Goal: Information Seeking & Learning: Learn about a topic

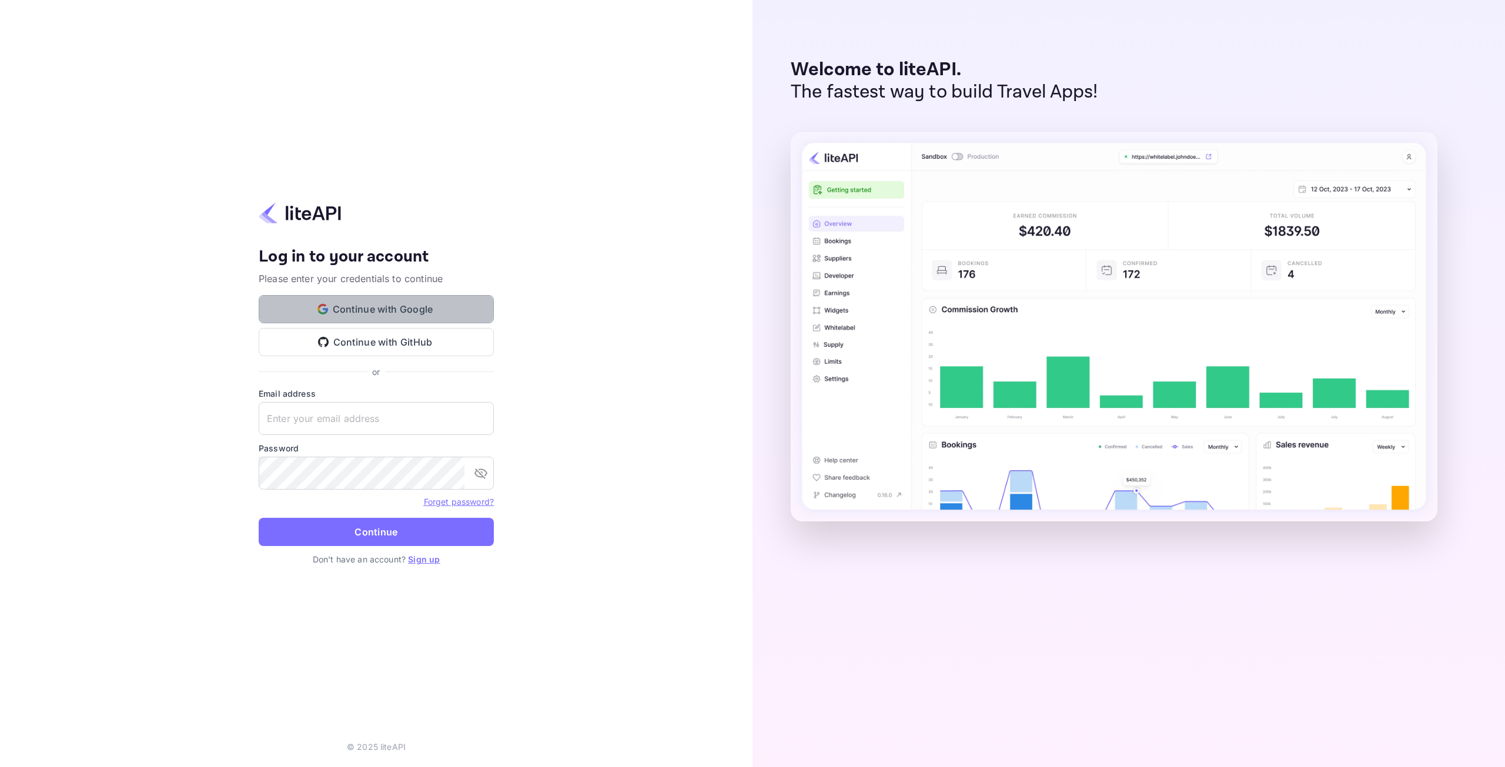
click at [409, 310] on button "Continue with Google" at bounding box center [376, 309] width 235 height 28
click at [355, 311] on button "Continue with Google" at bounding box center [376, 309] width 235 height 28
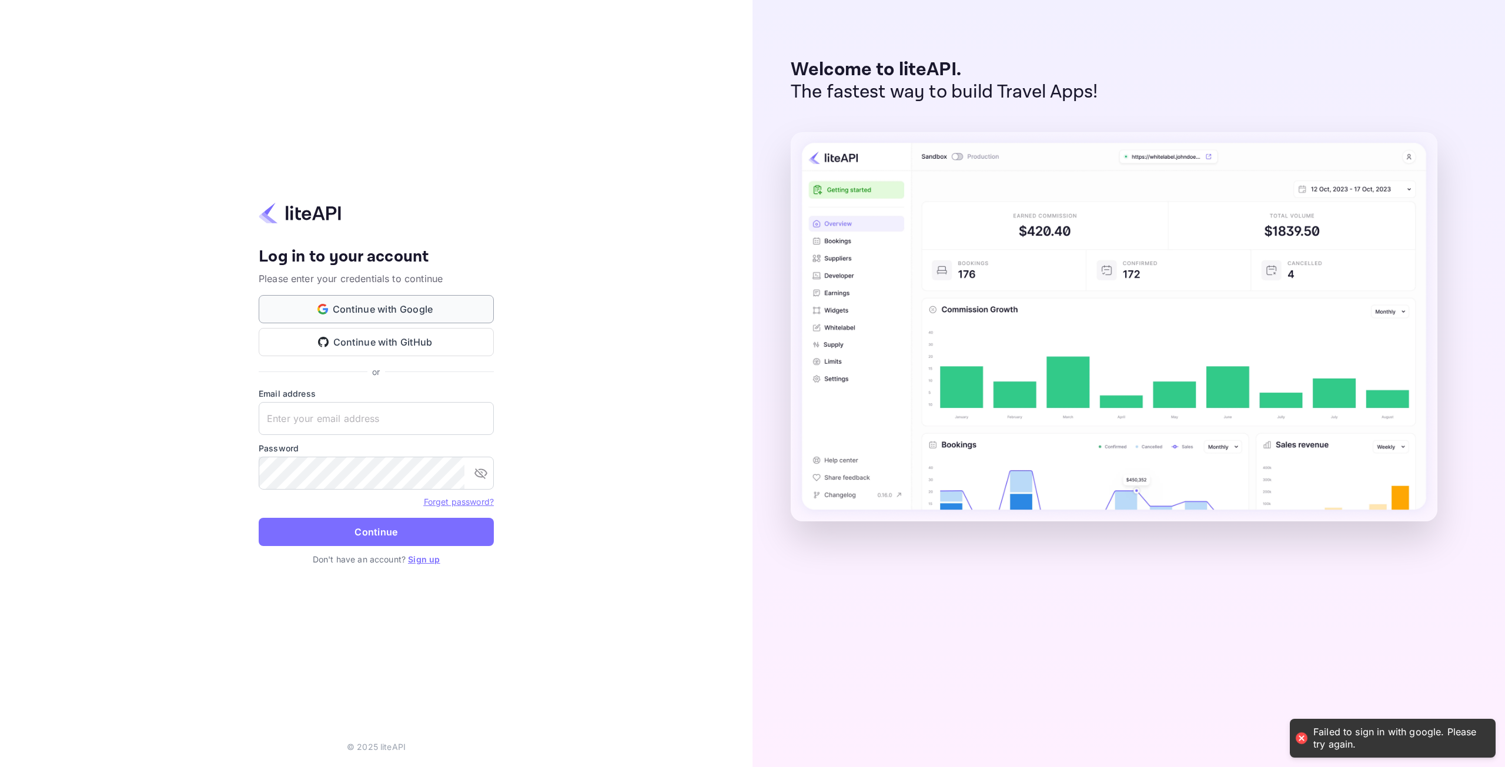
click at [316, 304] on button "Continue with Google" at bounding box center [376, 309] width 235 height 28
click at [316, 301] on button "Continue with Google" at bounding box center [376, 309] width 235 height 28
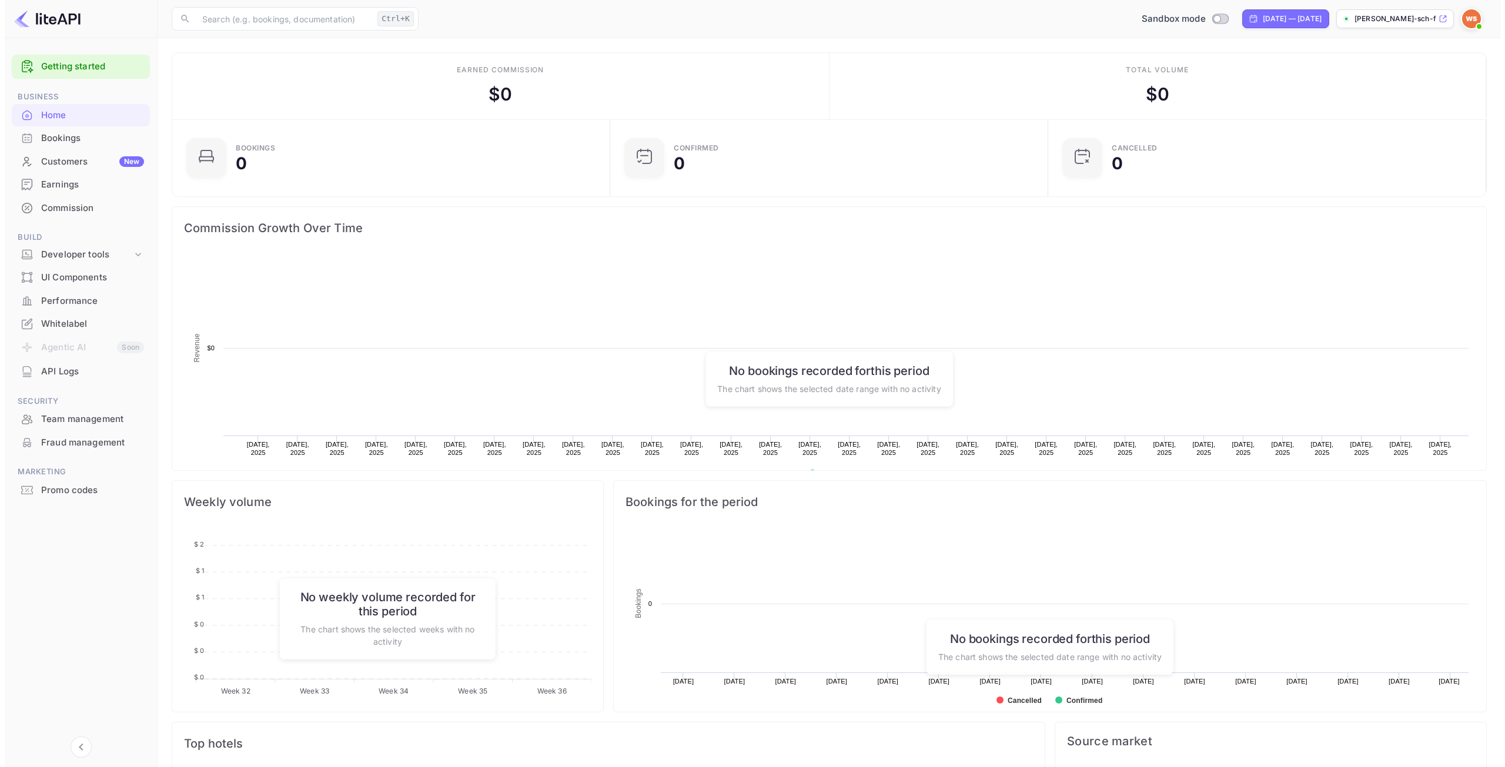
scroll to position [182, 422]
click at [58, 253] on div "Developer tools" at bounding box center [81, 255] width 91 height 14
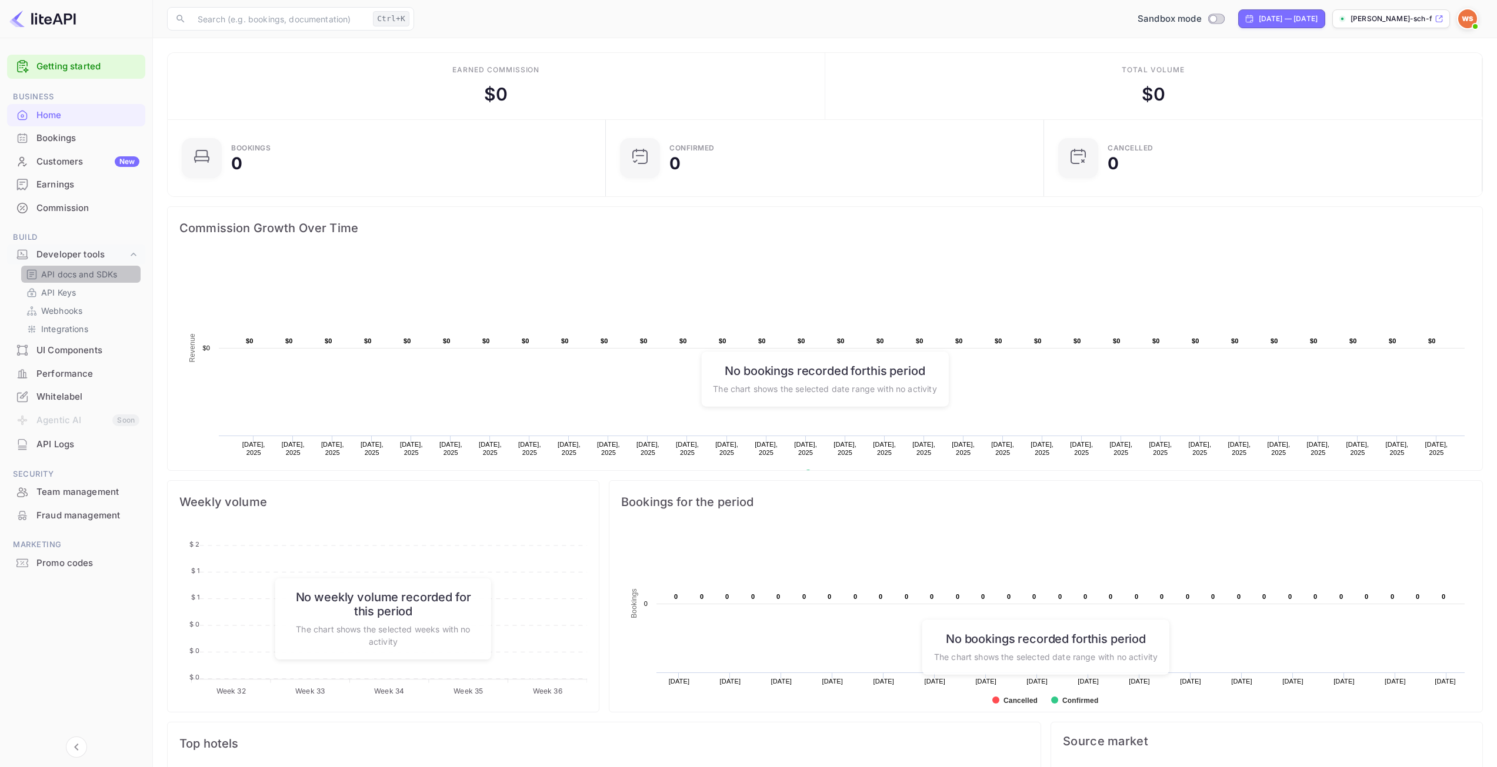
click at [50, 274] on p "API docs and SDKs" at bounding box center [79, 274] width 76 height 12
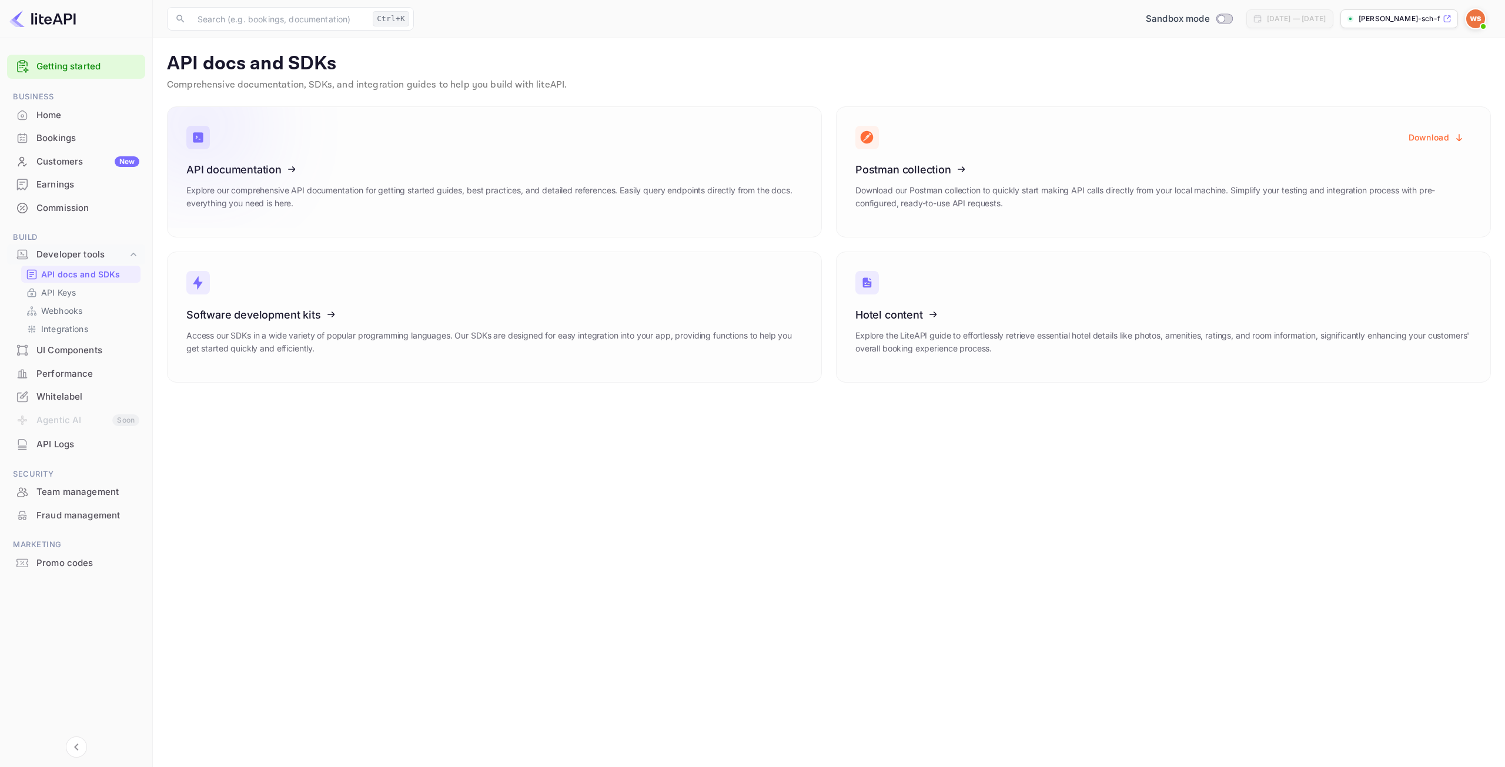
click at [252, 198] on icon at bounding box center [259, 167] width 183 height 121
